Goal: Find specific page/section: Find specific page/section

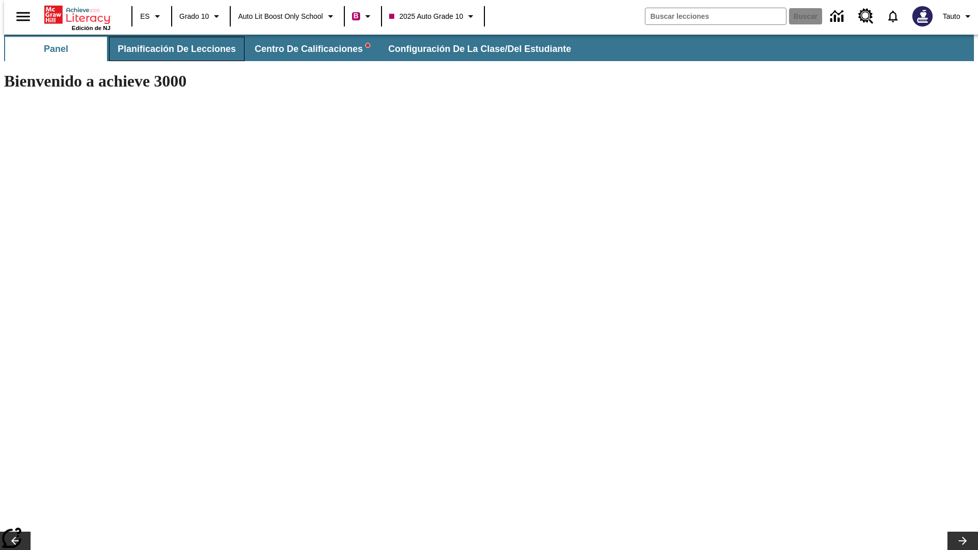
click at [171, 49] on span "Planificación de lecciones" at bounding box center [177, 49] width 118 height 12
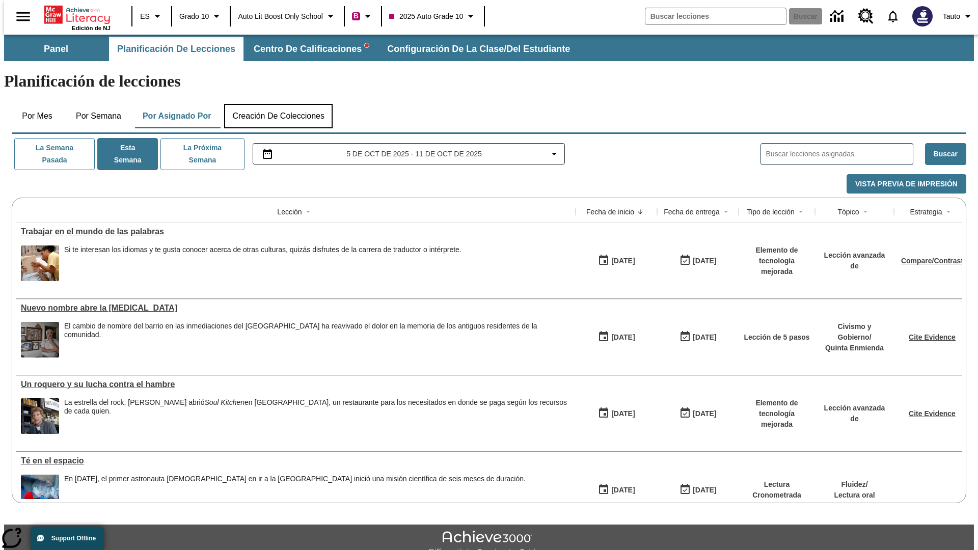
click at [276, 104] on button "Creación de colecciones" at bounding box center [278, 116] width 108 height 24
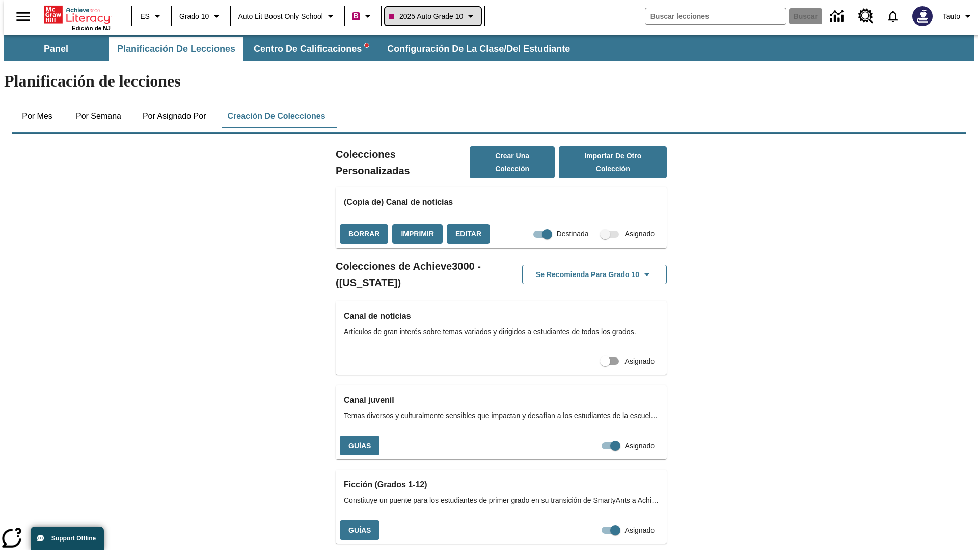
click at [434, 16] on span "2025 Auto Grade 10" at bounding box center [426, 16] width 74 height 11
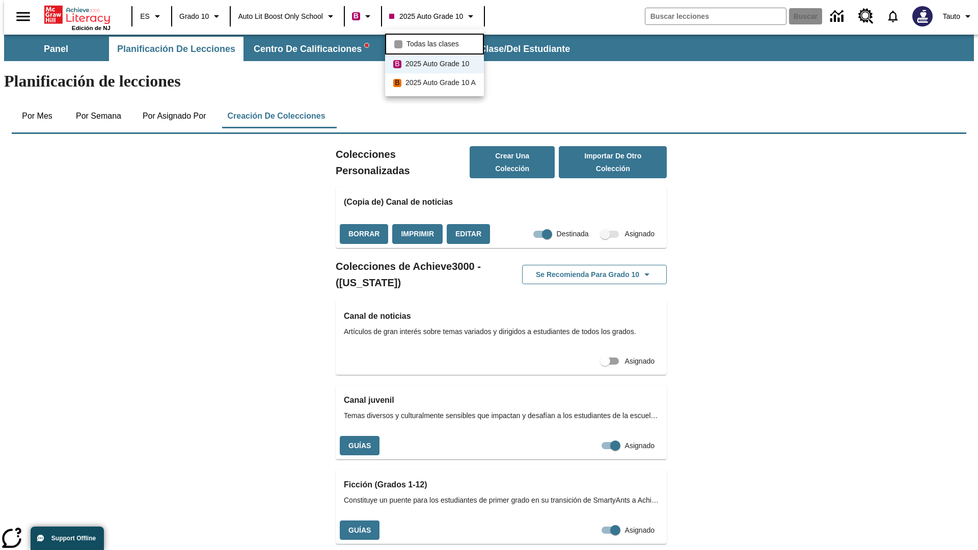
click at [435, 43] on span "Todas las clases" at bounding box center [432, 44] width 52 height 11
